Goal: Communication & Community: Answer question/provide support

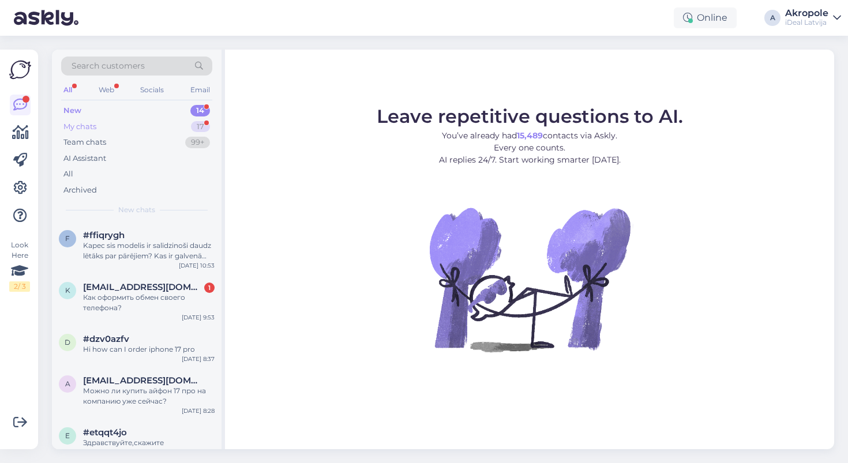
click at [154, 122] on div "My chats 17" at bounding box center [136, 127] width 151 height 16
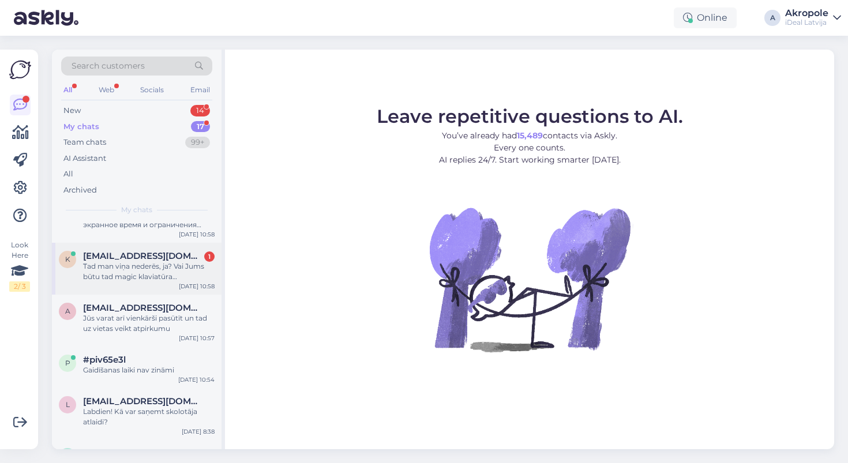
scroll to position [33, 0]
click at [177, 276] on div "Tad man viņa nederēs, ja? Vai Jums būtu tad magic klaviatūra [PERSON_NAME] prie…" at bounding box center [149, 270] width 132 height 21
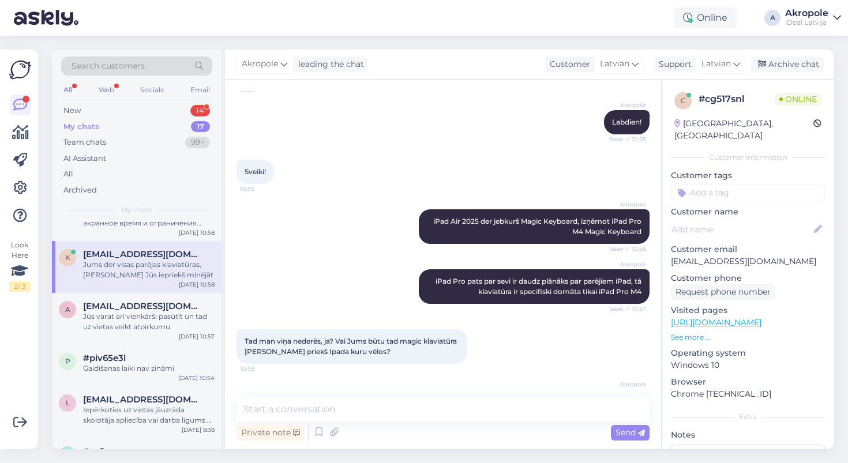
scroll to position [392, 0]
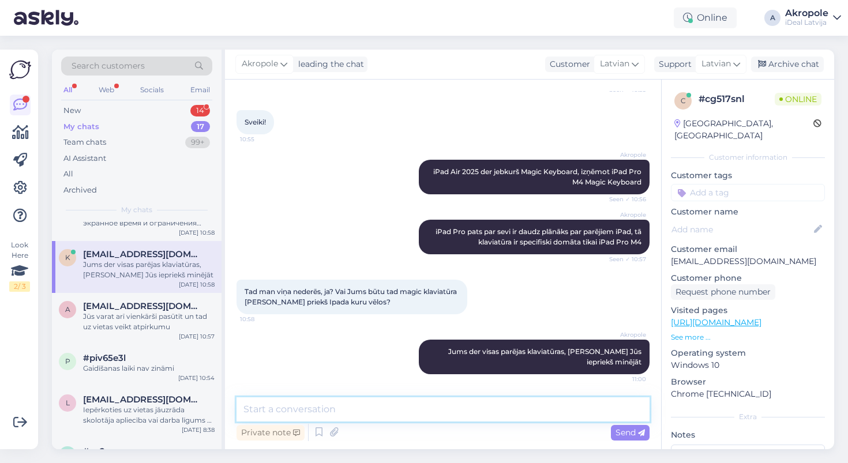
click at [349, 409] on textarea at bounding box center [443, 410] width 413 height 24
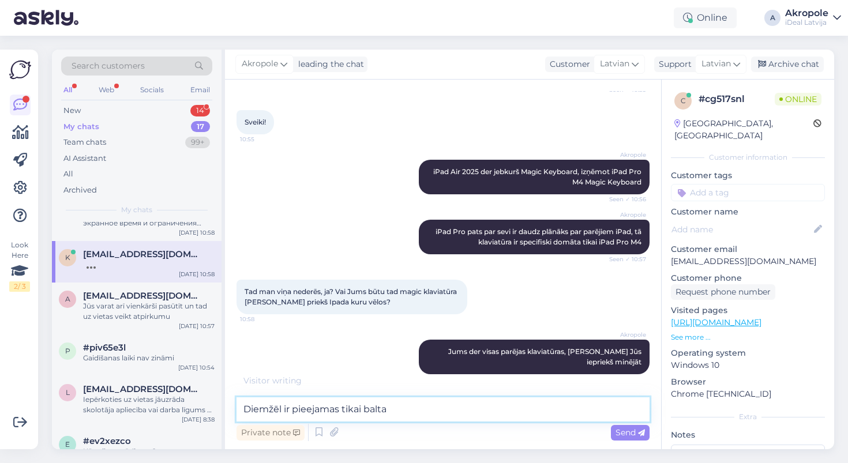
type textarea "Diemžēl ir pieejamas tikai baltas"
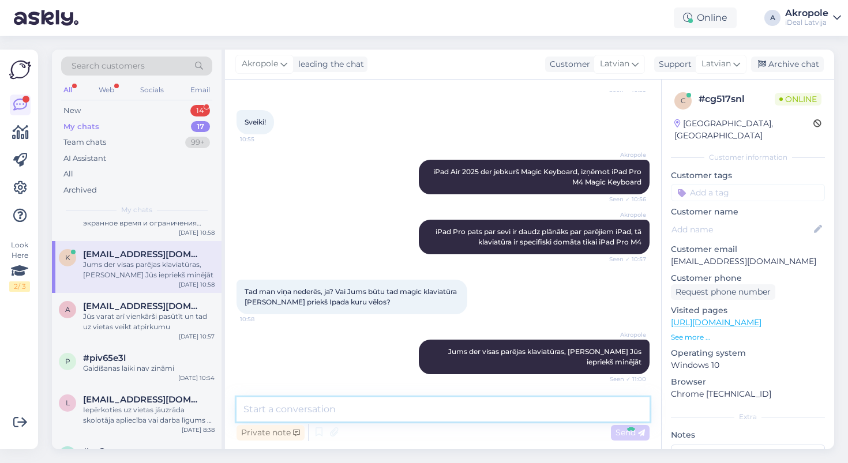
scroll to position [441, 0]
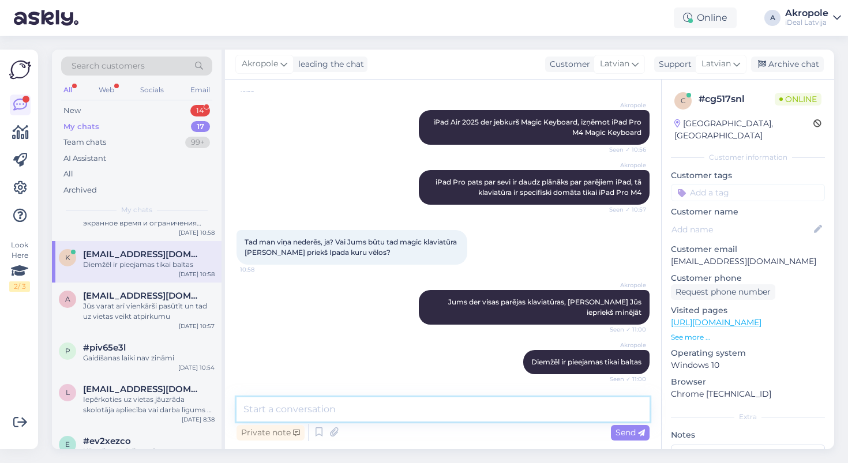
click at [421, 415] on textarea at bounding box center [443, 410] width 413 height 24
paste textarea "[URL][DOMAIN_NAME]"
type textarea "[URL][DOMAIN_NAME]"
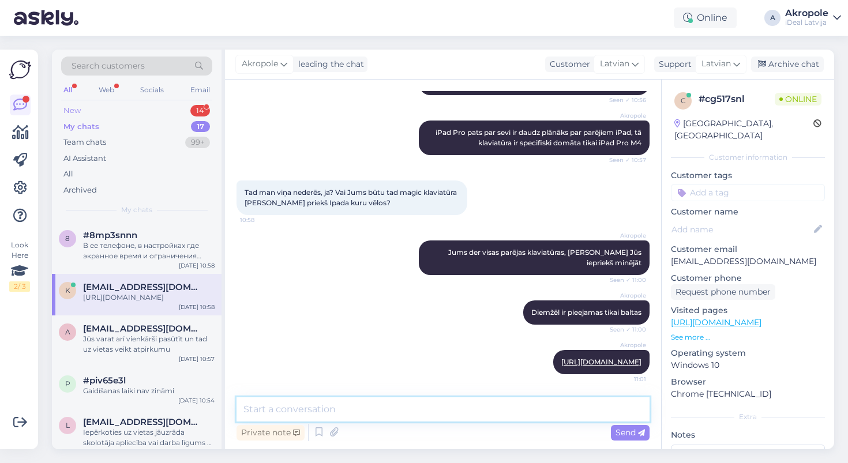
scroll to position [0, 0]
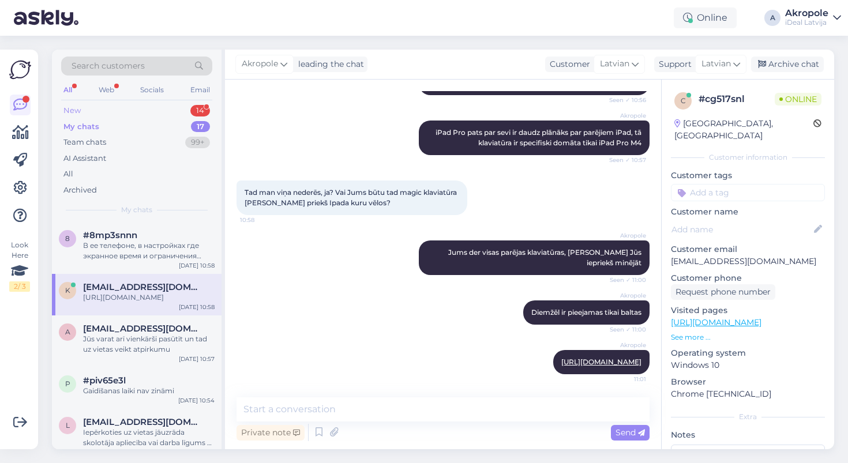
click at [136, 112] on div "New 14" at bounding box center [136, 111] width 151 height 16
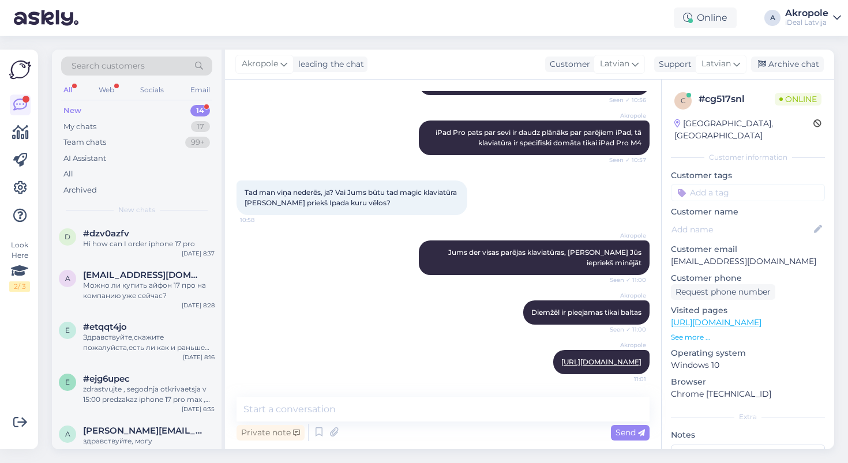
scroll to position [107, 0]
click at [177, 383] on div "zdrastvujte , segodnja otkrivaetsja v 15:00 predzakaz iphone 17 pro max , predz…" at bounding box center [149, 393] width 132 height 21
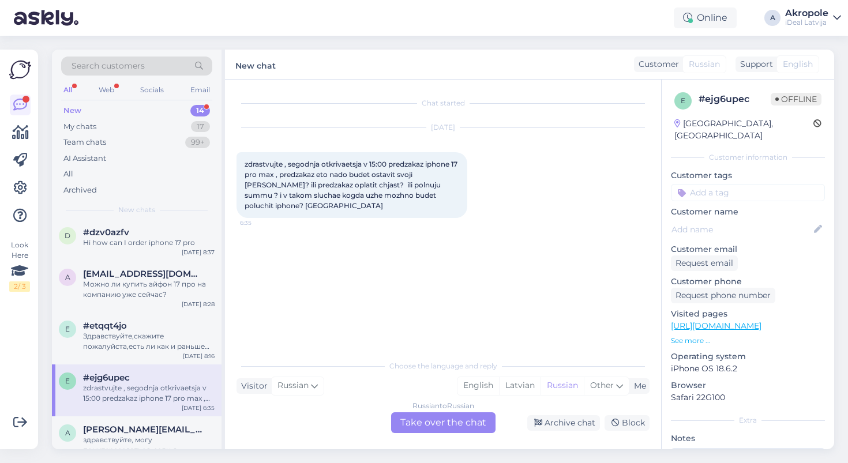
click at [434, 424] on div "Russian to Russian Take over the chat" at bounding box center [443, 423] width 104 height 21
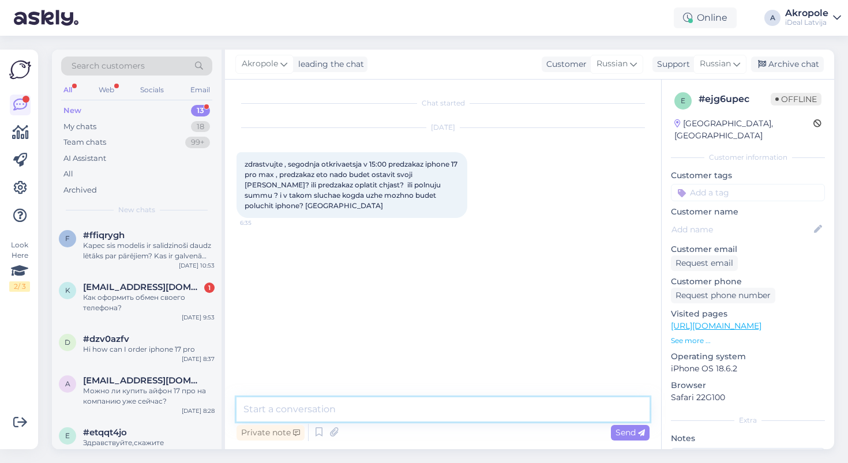
click at [430, 412] on textarea at bounding box center [443, 410] width 413 height 24
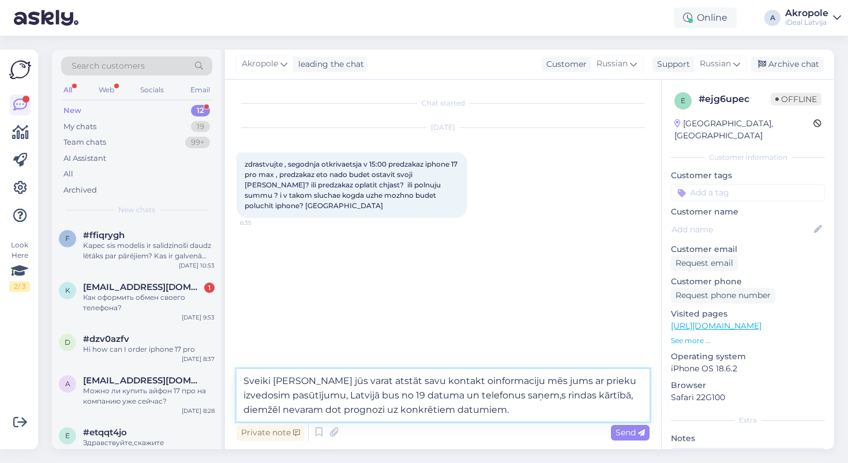
click at [421, 383] on textarea "Sveiki [PERSON_NAME] jūs varat atstāt savu kontakt oinformaciju mēs jums ar pri…" at bounding box center [443, 395] width 413 height 53
click at [478, 413] on textarea "Sveiki [PERSON_NAME] jūs varat atstāt savu kontakt informaciju mēs jums ar prie…" at bounding box center [443, 395] width 413 height 53
click at [467, 381] on textarea "Sveiki [PERSON_NAME] jūs varat atstāt savu kontakt informaciju mēs jums ar prie…" at bounding box center [443, 395] width 413 height 53
click at [512, 400] on textarea "Sveiki [PERSON_NAME] jūs varat atstāt savu kontakt informaciju, mēs jums ar pri…" at bounding box center [443, 395] width 413 height 53
click at [534, 420] on textarea "Sveiki jā jūs varat atstāt savu kontakt informaciju, mēs jums ar prieku izvedos…" at bounding box center [443, 395] width 413 height 53
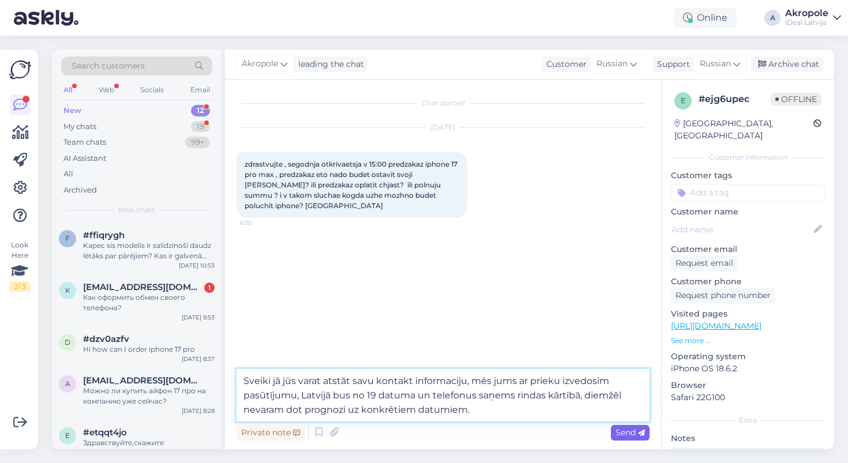
type textarea "Sveiki jā jūs varat atstāt savu kontakt informaciju, mēs jums ar prieku izvedos…"
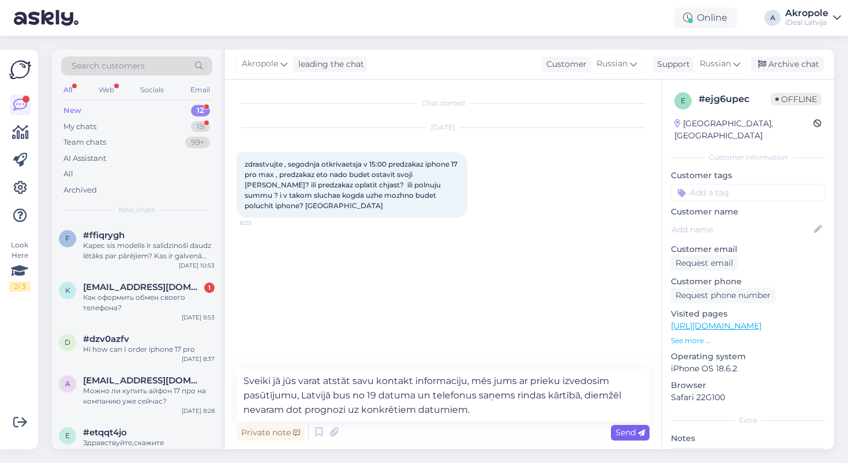
click at [631, 434] on span "Send" at bounding box center [630, 433] width 29 height 10
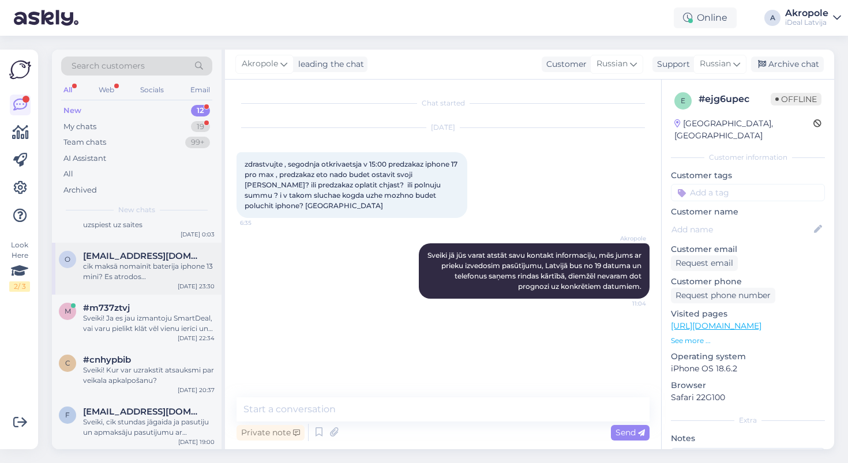
scroll to position [373, 0]
click at [174, 369] on div "Sveiki! Kur var uzrakstīt atsauksmi par veikala apkalpošanu?" at bounding box center [149, 376] width 132 height 21
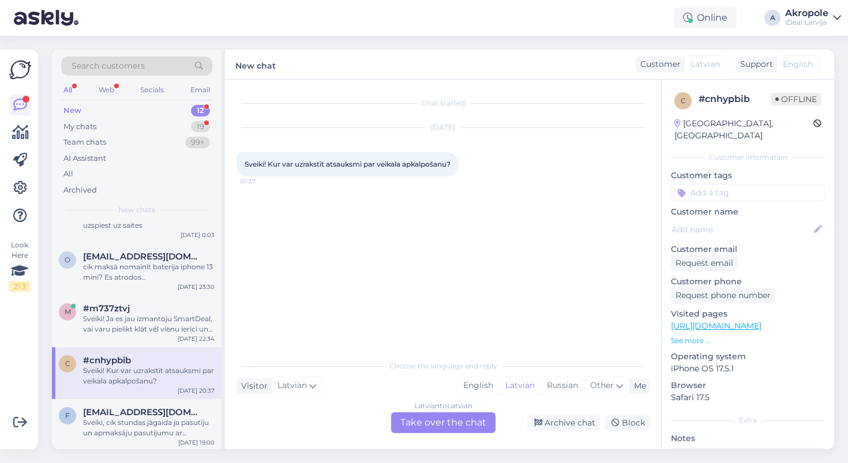
scroll to position [0, 0]
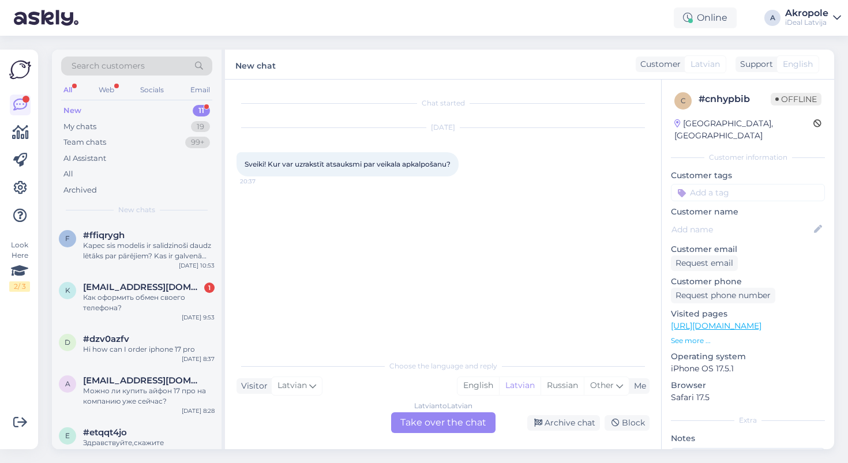
click at [417, 424] on div "Latvian to Latvian Take over the chat" at bounding box center [443, 423] width 104 height 21
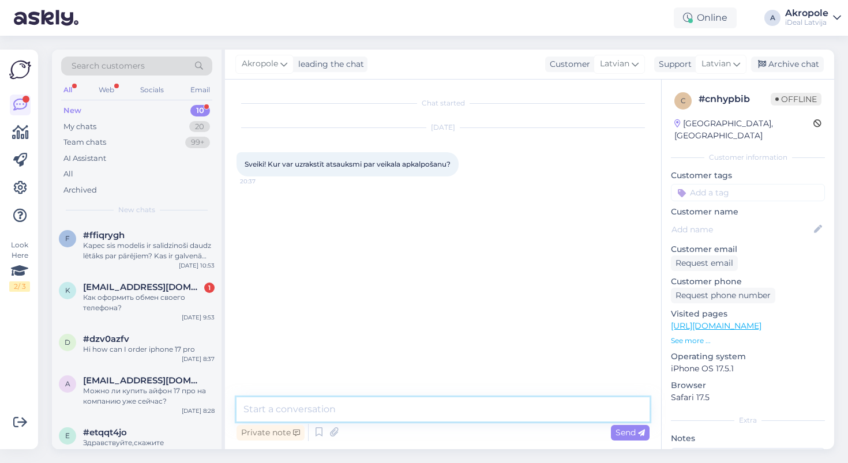
click at [395, 409] on textarea at bounding box center [443, 410] width 413 height 24
drag, startPoint x: 269, startPoint y: 409, endPoint x: 202, endPoint y: 408, distance: 67.5
click at [202, 408] on div "Search customers All Web Socials Email New 10 My chats 20 Team chats 99+ AI Ass…" at bounding box center [443, 250] width 782 height 400
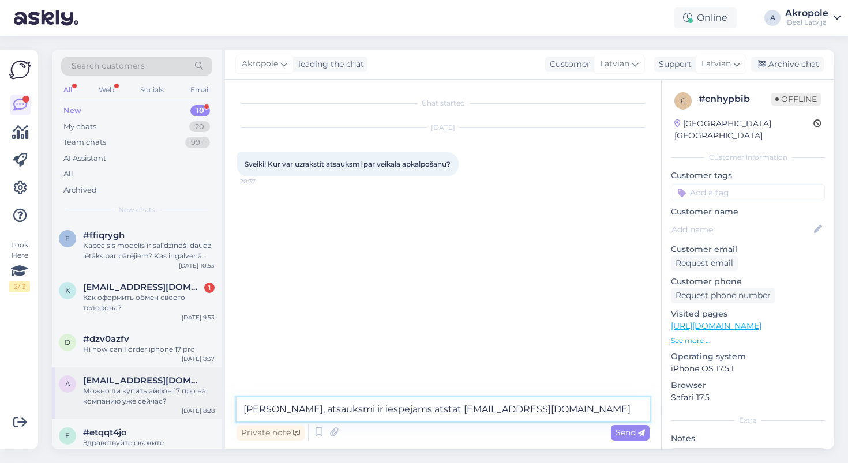
type textarea "Labdien, atsauksmi ir iespējams atstāt [EMAIL_ADDRESS][DOMAIN_NAME]"
click at [528, 410] on textarea "Labdien, atsauksmi ir iespējams atstāt [EMAIL_ADDRESS][DOMAIN_NAME]" at bounding box center [443, 410] width 413 height 24
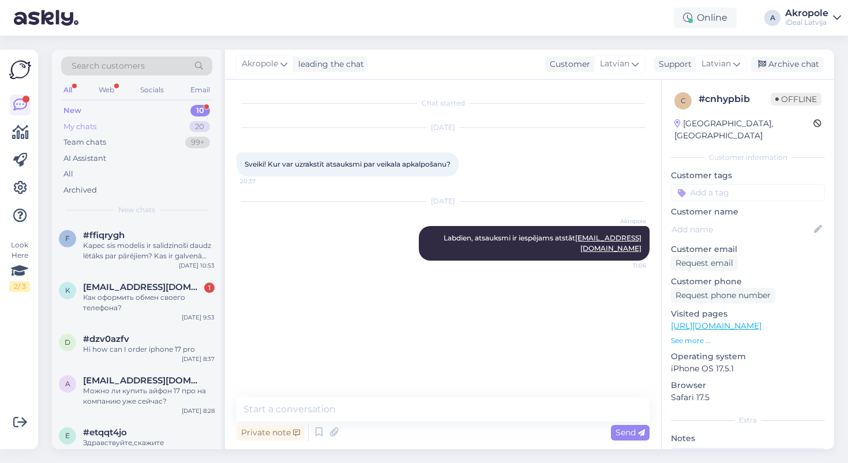
click at [133, 125] on div "My chats 20" at bounding box center [136, 127] width 151 height 16
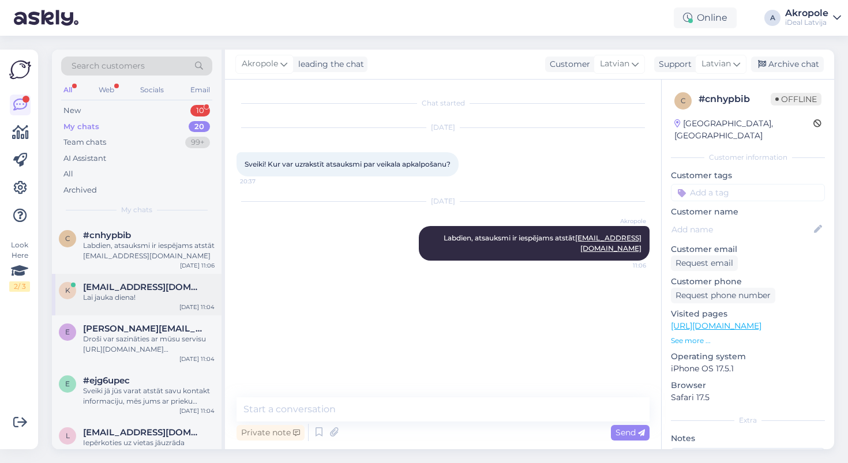
click at [162, 299] on div "Lai jauka diena!" at bounding box center [149, 298] width 132 height 10
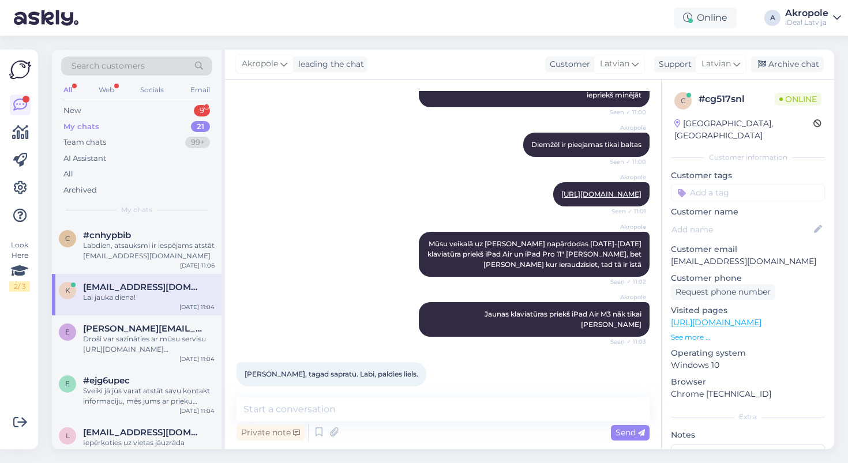
scroll to position [770, 0]
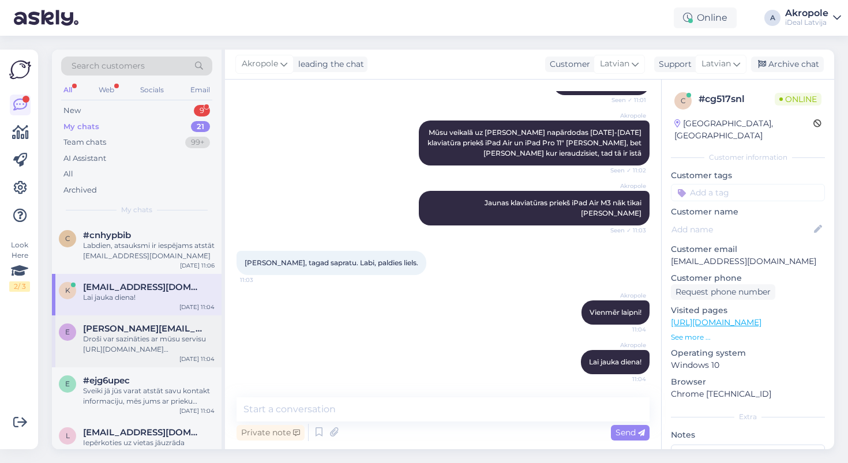
click at [199, 331] on div "[PERSON_NAME][EMAIL_ADDRESS][DOMAIN_NAME]" at bounding box center [149, 329] width 132 height 10
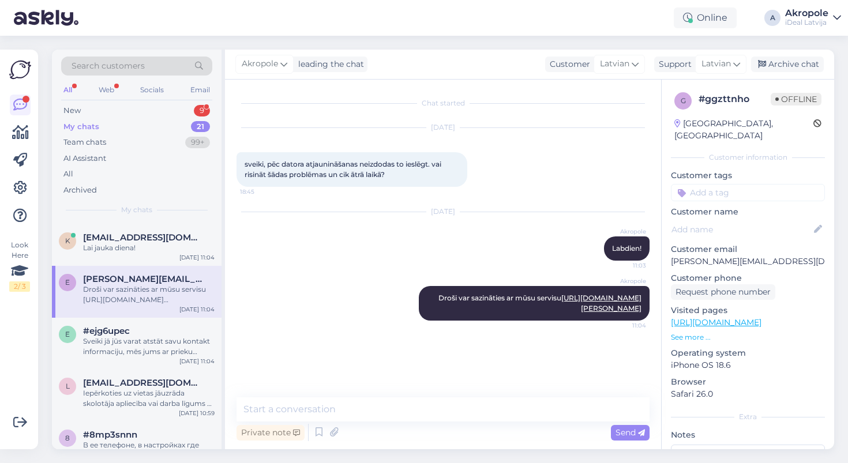
scroll to position [53, 0]
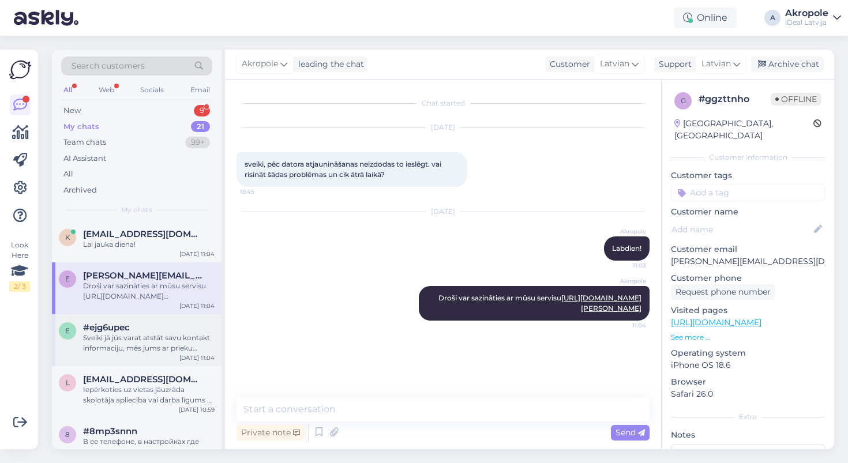
click at [164, 343] on div "Sveiki jā jūs varat atstāt savu kontakt informaciju, mēs jums ar prieku izvedos…" at bounding box center [149, 343] width 132 height 21
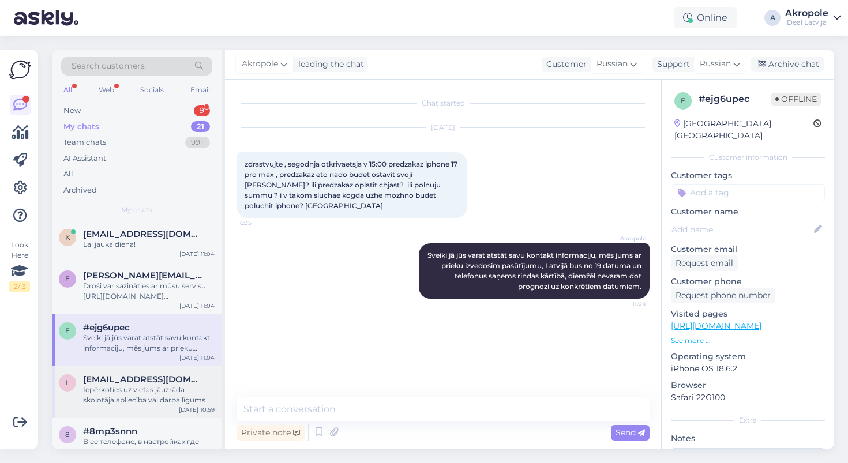
click at [153, 385] on div "Iepērkoties uz vietas jāuzrāda skolotāja apliecība vai darba līgums ar izglītīb…" at bounding box center [149, 395] width 132 height 21
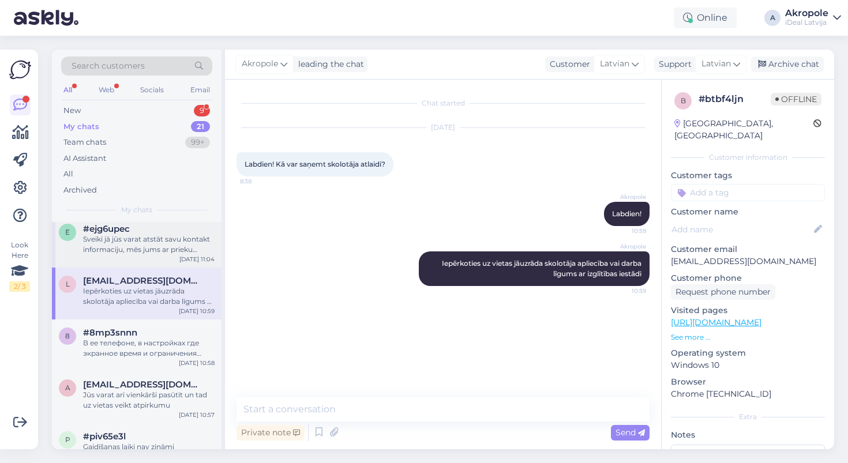
scroll to position [153, 0]
click at [160, 243] on div "Sveiki jā jūs varat atstāt savu kontakt informaciju, mēs jums ar prieku izvedos…" at bounding box center [149, 243] width 132 height 21
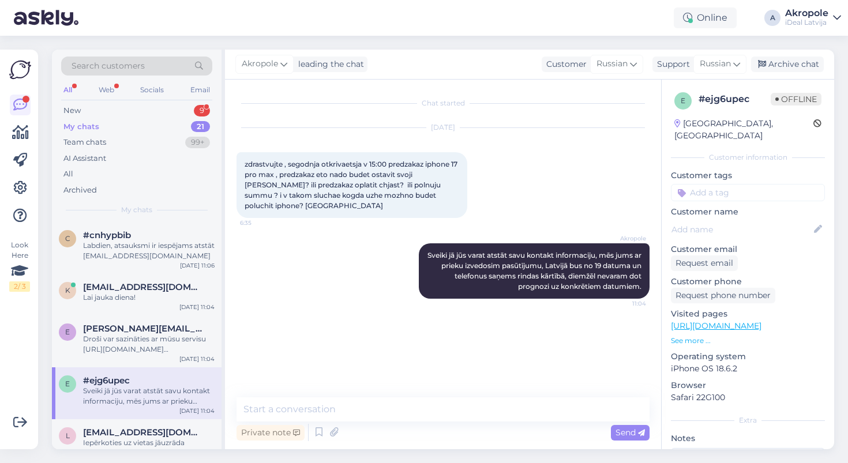
scroll to position [0, 0]
click at [180, 329] on div "[PERSON_NAME][EMAIL_ADDRESS][DOMAIN_NAME]" at bounding box center [149, 329] width 132 height 10
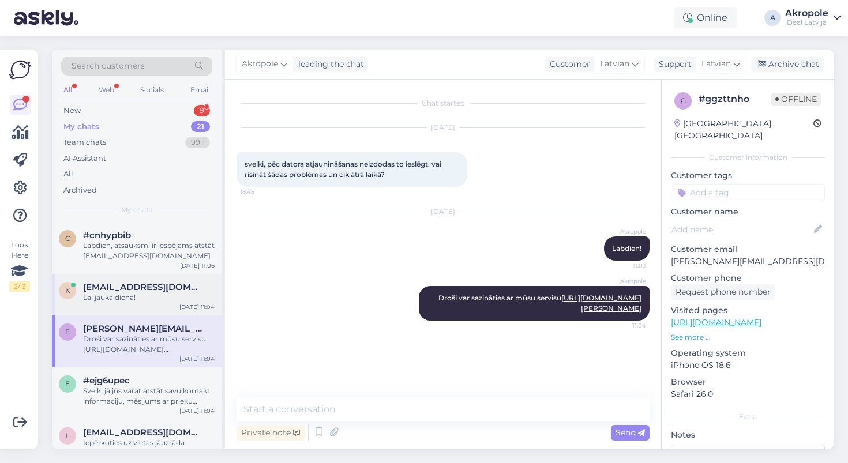
click at [188, 303] on div "[DATE] 11:04" at bounding box center [196, 307] width 35 height 9
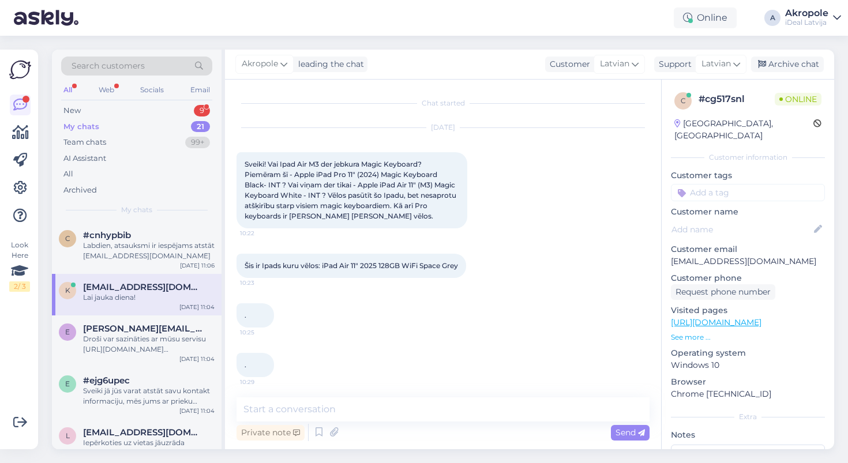
scroll to position [770, 0]
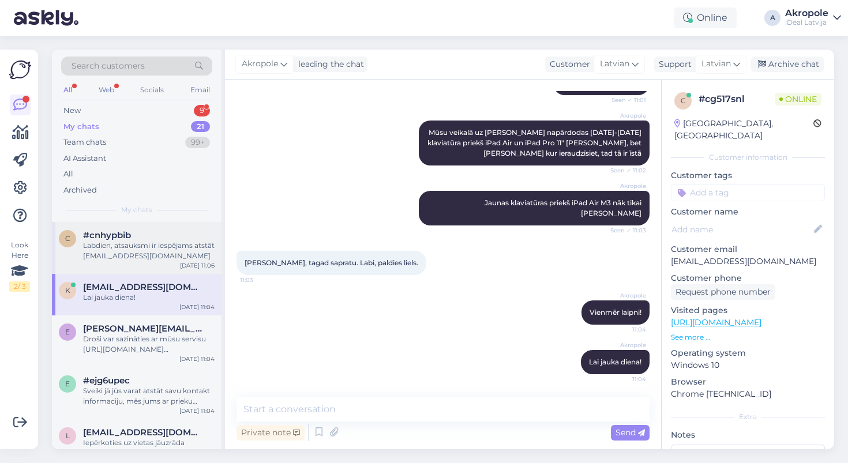
click at [192, 268] on div "[DATE] 11:06" at bounding box center [197, 265] width 35 height 9
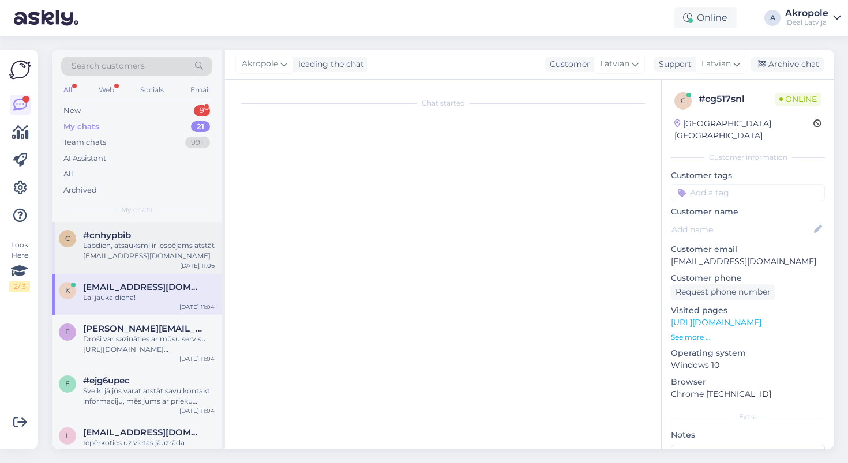
scroll to position [0, 0]
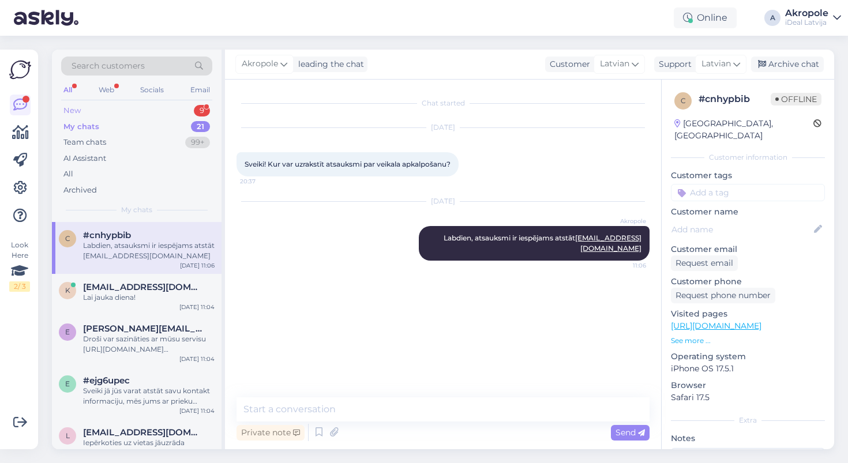
click at [168, 105] on div "New 9" at bounding box center [136, 111] width 151 height 16
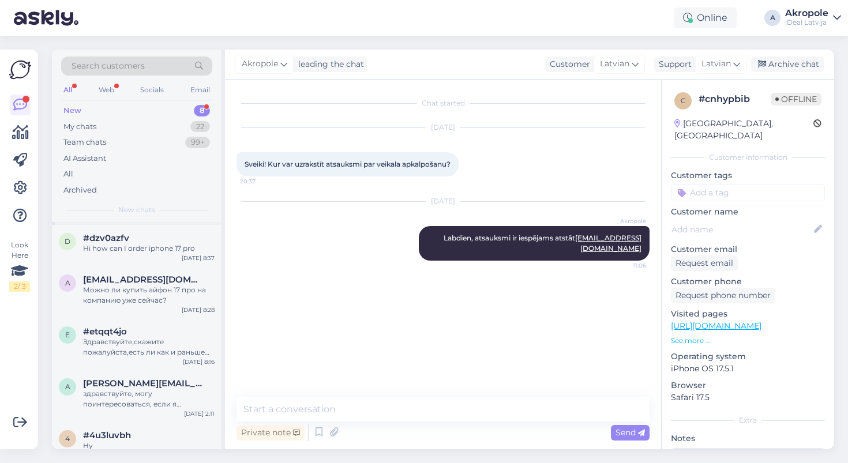
scroll to position [106, 0]
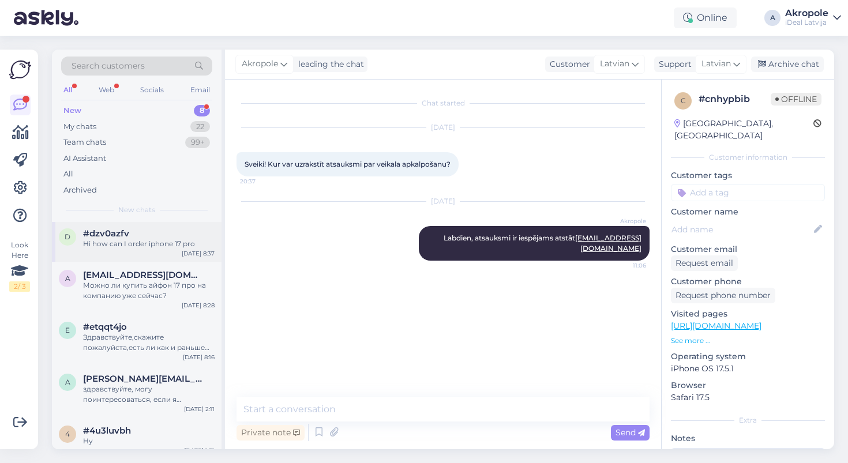
click at [147, 244] on div "Hi how can I order iphone 17 pro" at bounding box center [149, 244] width 132 height 10
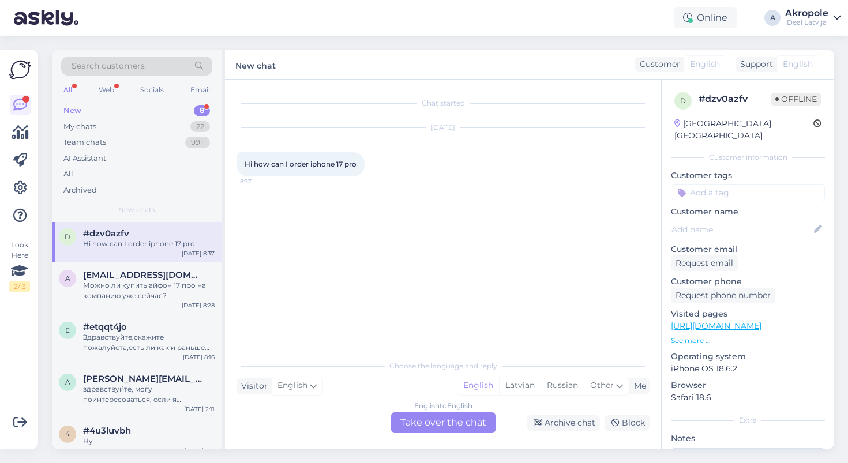
click at [402, 417] on div "English to English Take over the chat" at bounding box center [443, 423] width 104 height 21
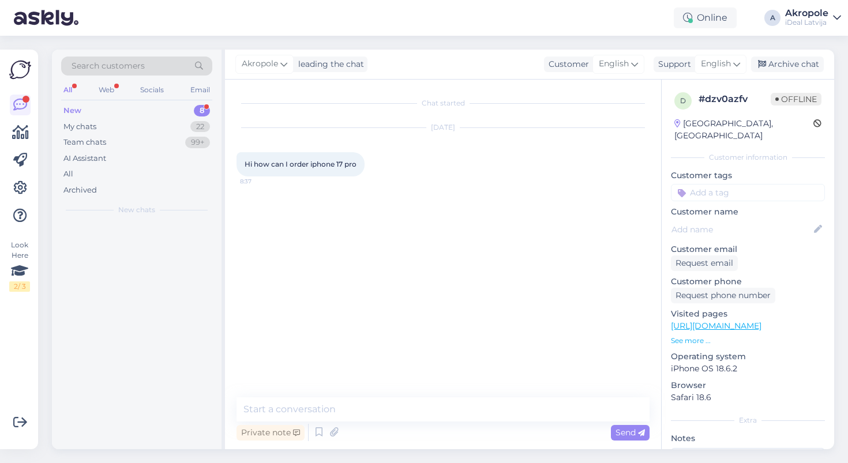
scroll to position [0, 0]
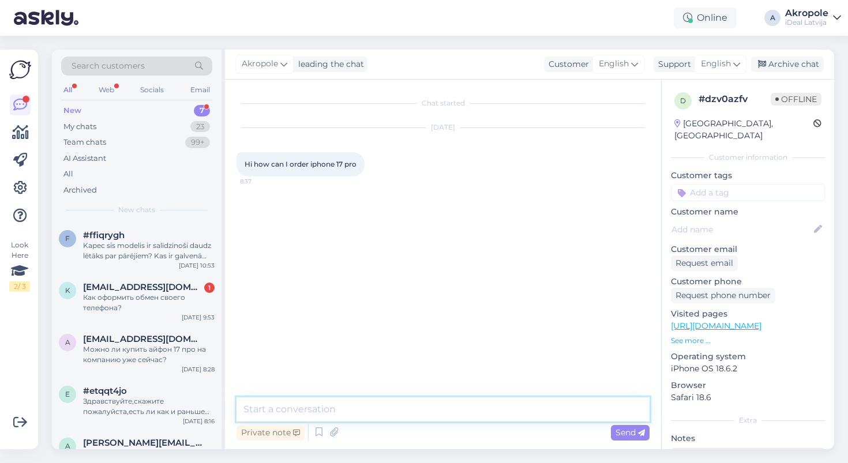
click at [377, 411] on textarea at bounding box center [443, 410] width 413 height 24
paste textarea "Hello, you can provide your contact information for a specific model and we wil…"
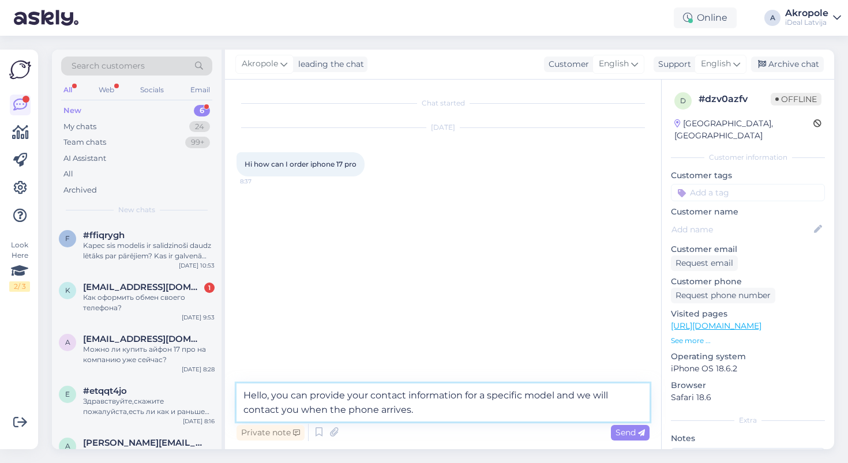
click at [462, 399] on textarea "Hello, you can provide your contact information for a specific model and we wil…" at bounding box center [443, 403] width 413 height 38
click at [581, 399] on textarea "Hello, you can provide your contact information, and for a specific model and w…" at bounding box center [443, 403] width 413 height 38
click at [514, 417] on textarea "Hello, you can provide your contact information, and for a specific model 17 pr…" at bounding box center [443, 403] width 413 height 38
type textarea "Hello, you can provide your contact information, and for a specific model 17 pr…"
click at [625, 429] on span "Send" at bounding box center [630, 433] width 29 height 10
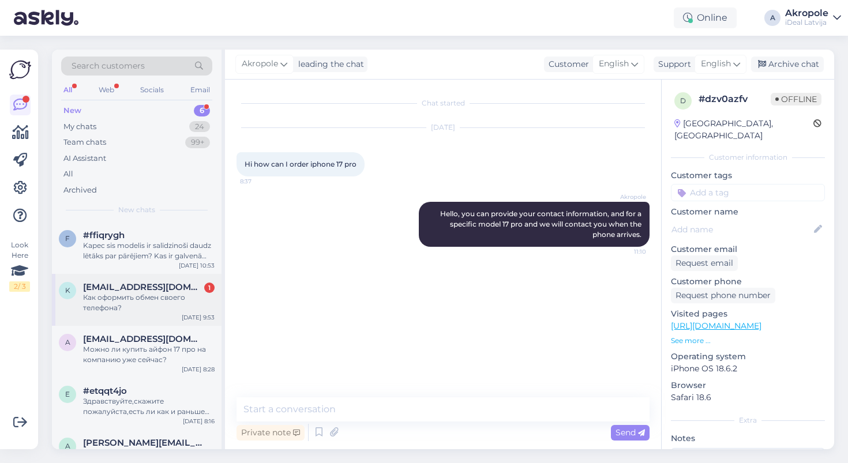
click at [176, 301] on div "Как оформить обмен своего телефона?" at bounding box center [149, 303] width 132 height 21
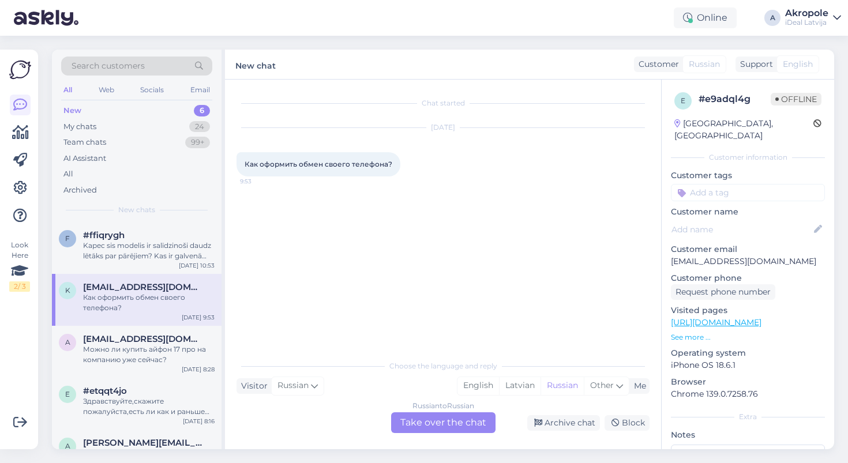
click at [418, 418] on div "Russian to Russian Take over the chat" at bounding box center [443, 423] width 104 height 21
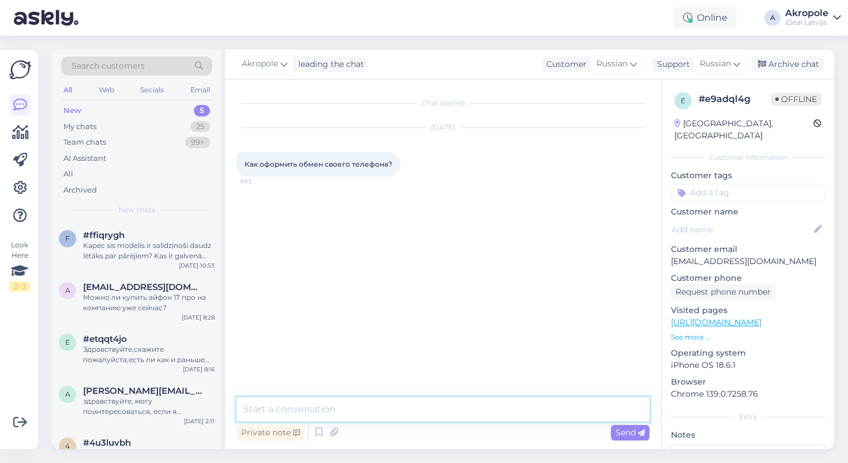
click at [372, 406] on textarea at bounding box center [443, 410] width 413 height 24
type textarea "[PERSON_NAME], vai jūs vēlaties nodot savu ierīci pret jaunu, pareizi es jūs sa…"
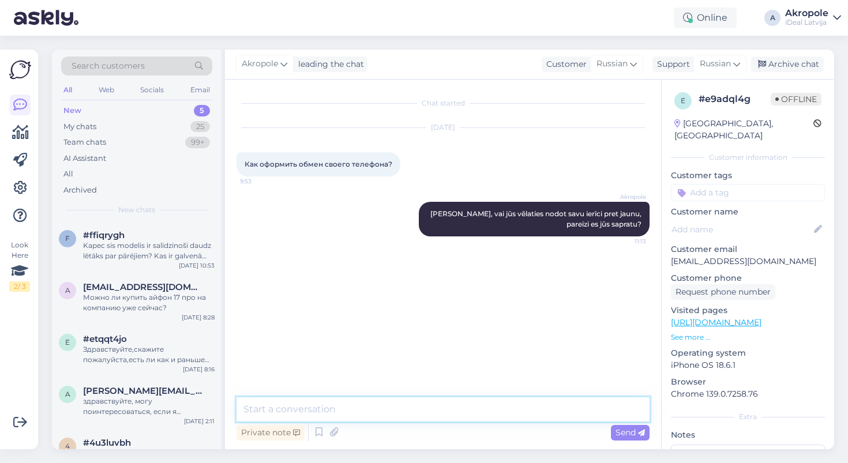
click at [394, 414] on textarea at bounding box center [443, 410] width 413 height 24
paste textarea "[URL][DOMAIN_NAME]"
type textarea "[URL][DOMAIN_NAME]"
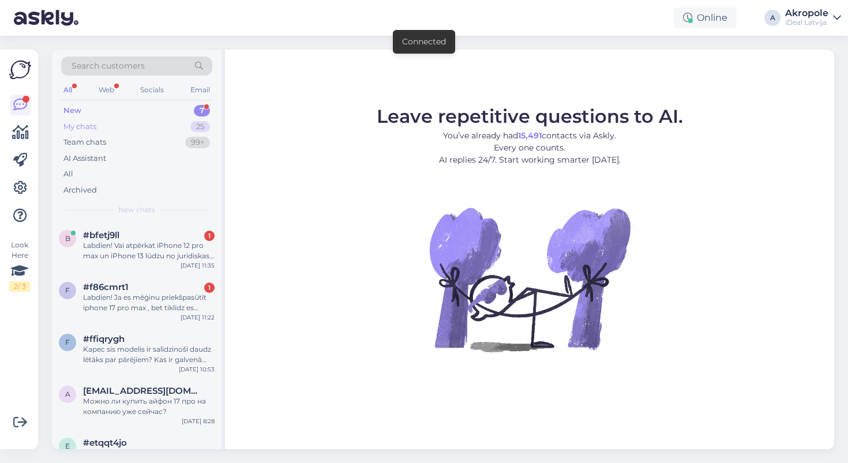
click at [122, 129] on div "My chats 25" at bounding box center [136, 127] width 151 height 16
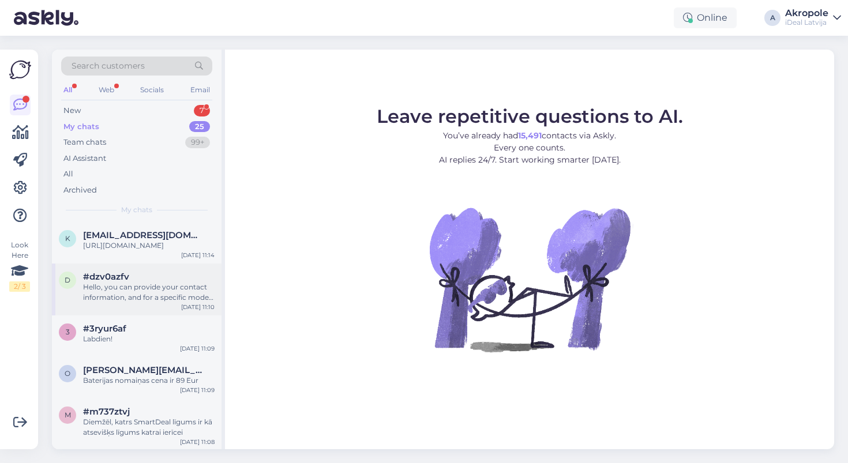
click at [162, 298] on div "Hello, you can provide your contact information, and for a specific model 17 pr…" at bounding box center [149, 292] width 132 height 21
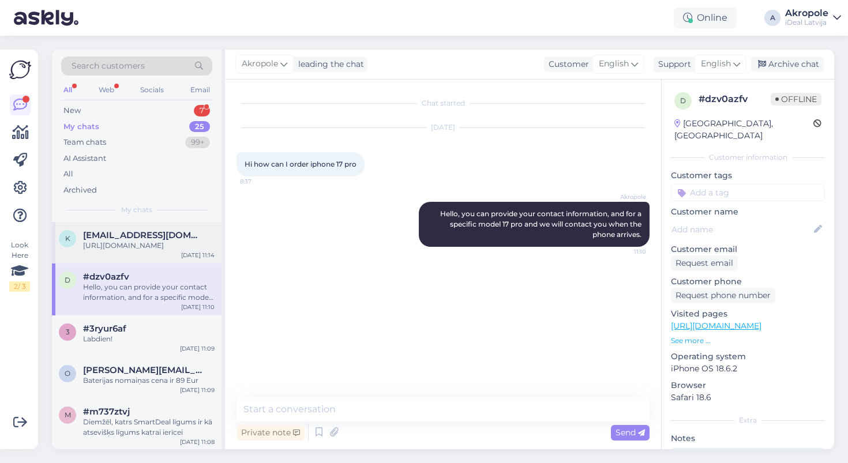
click at [165, 264] on div "k [EMAIL_ADDRESS][DOMAIN_NAME] [URL][DOMAIN_NAME] [DATE] 11:14" at bounding box center [137, 243] width 170 height 42
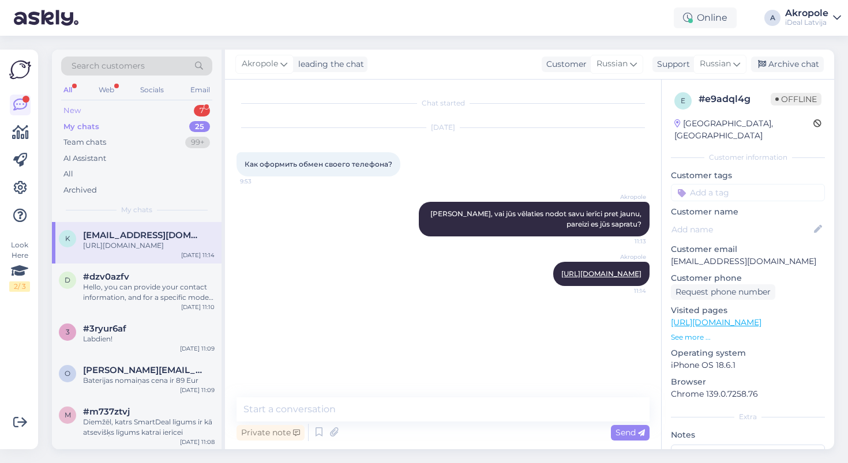
click at [154, 108] on div "New 7" at bounding box center [136, 111] width 151 height 16
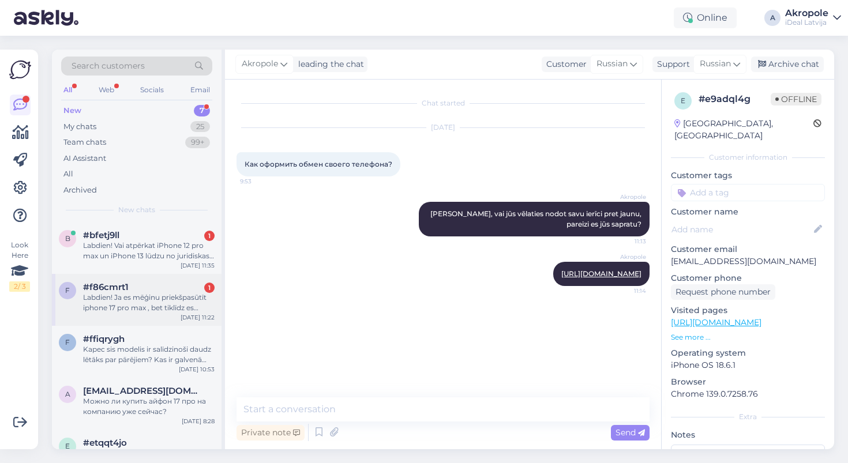
click at [180, 298] on div "Labdien! Ja es mēģinu priekšpasūtīt iphone 17 pro max , bet tiklīdz es pievieno…" at bounding box center [149, 303] width 132 height 21
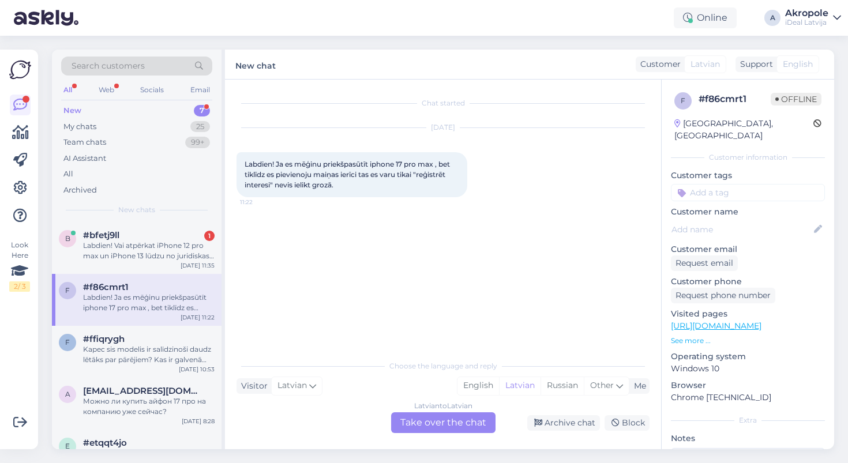
click at [413, 424] on div "Latvian to Latvian Take over the chat" at bounding box center [443, 423] width 104 height 21
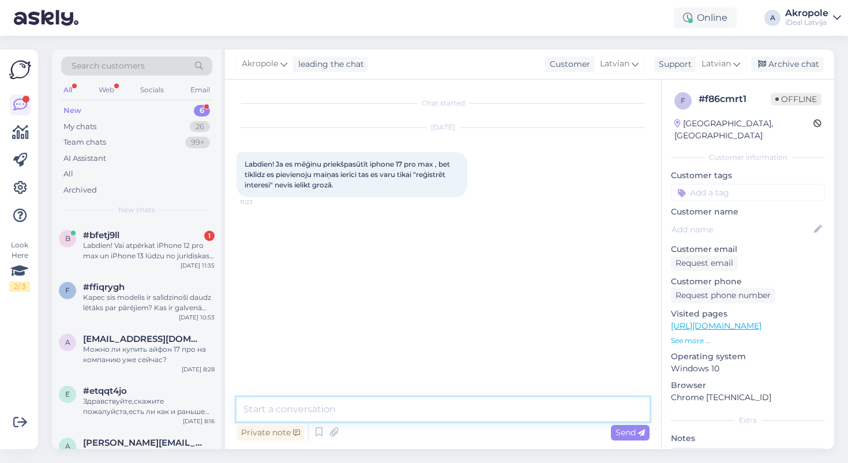
click at [390, 411] on textarea at bounding box center [443, 410] width 413 height 24
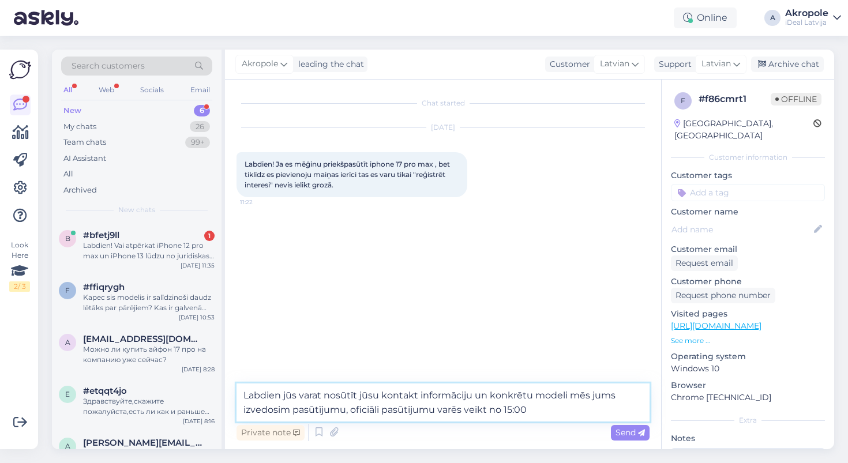
click at [344, 412] on textarea "Labdien jūs varat nosūtīt jūsu kontakt informāciju un konkrētu modeli mēs jums …" at bounding box center [443, 403] width 413 height 38
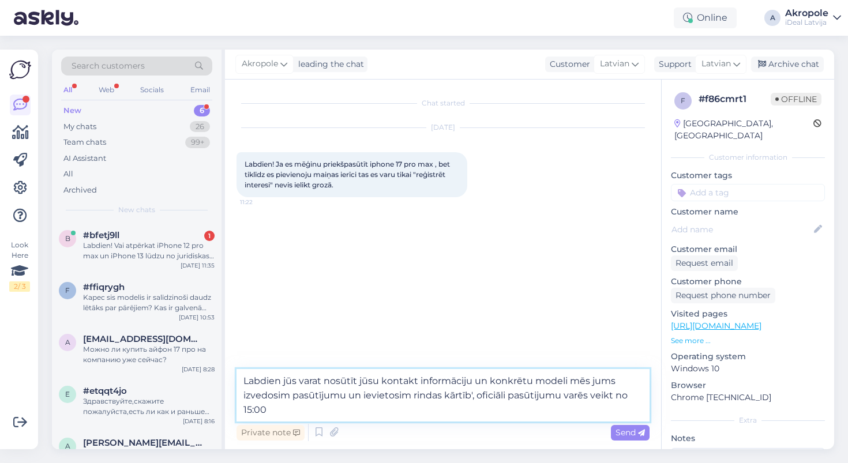
type textarea "Labdien jūs varat nosūtīt jūsu kontakt informāciju un konkrētu modeli mēs jums …"
click at [377, 414] on textarea "Labdien jūs varat nosūtīt jūsu kontakt informāciju un konkrētu modeli mēs jums …" at bounding box center [443, 395] width 413 height 53
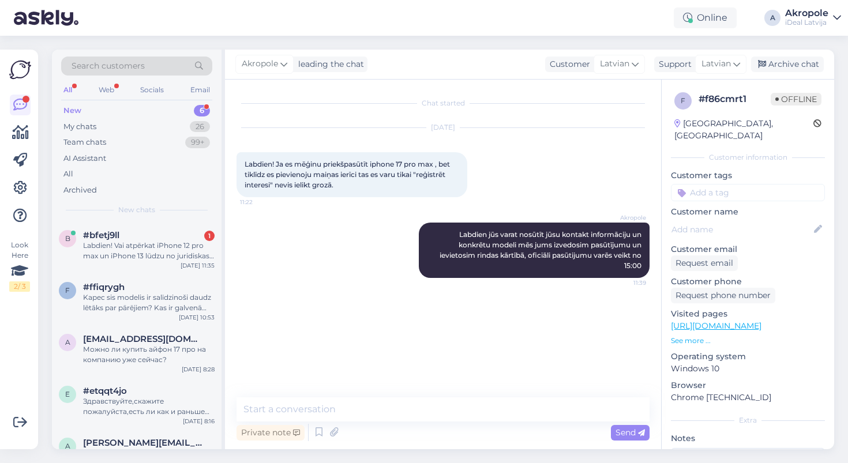
click at [479, 349] on div "Chat started [DATE] Labdien! Ja es mēģinu priekšpasūtīt iphone 17 pro max , bet…" at bounding box center [449, 239] width 424 height 296
click at [387, 283] on div "Akropole Labdien jūs varat nosūtīt jūsu kontakt informāciju un konkrētu modeli …" at bounding box center [443, 250] width 413 height 81
